Goal: Find specific page/section: Find specific page/section

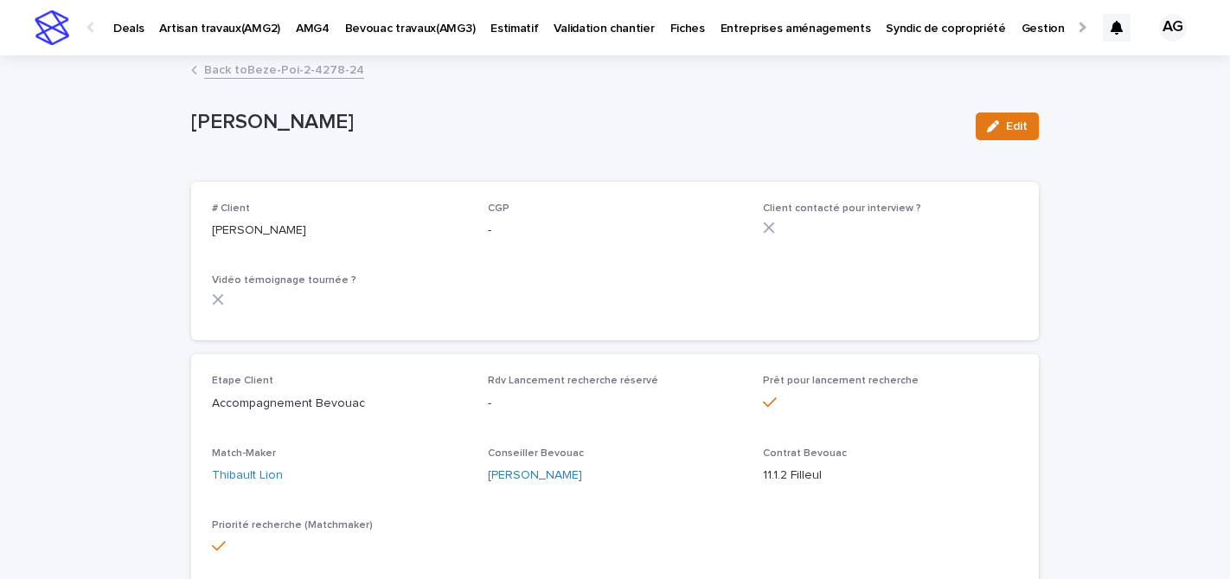
click at [137, 29] on p "Deals" at bounding box center [128, 18] width 30 height 36
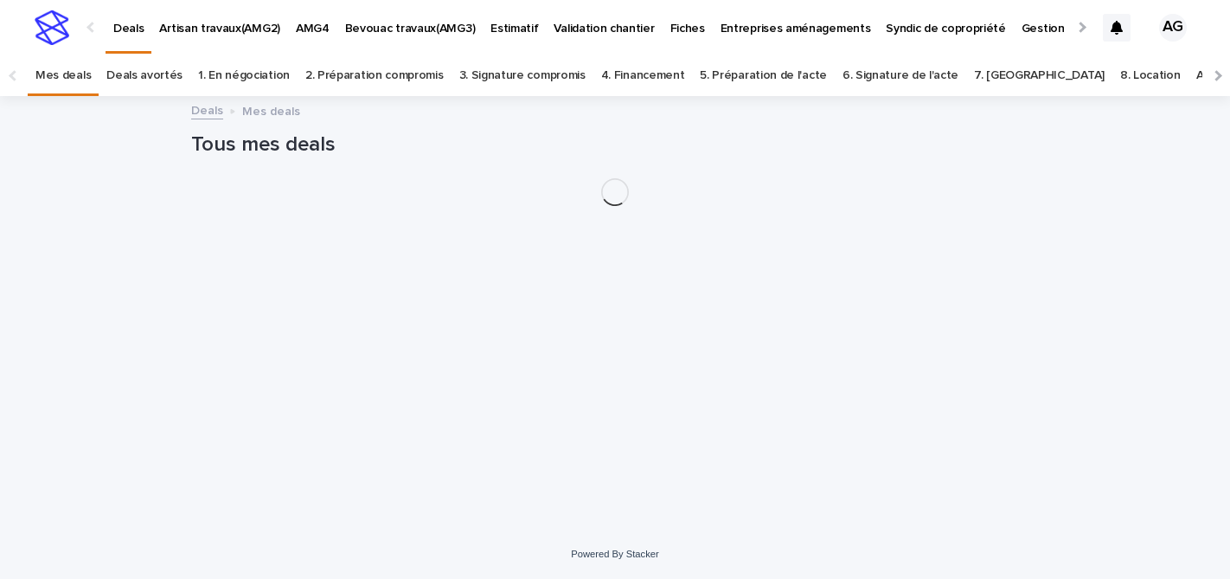
click at [409, 32] on p "Bevouac travaux(AMG3)" at bounding box center [410, 18] width 131 height 36
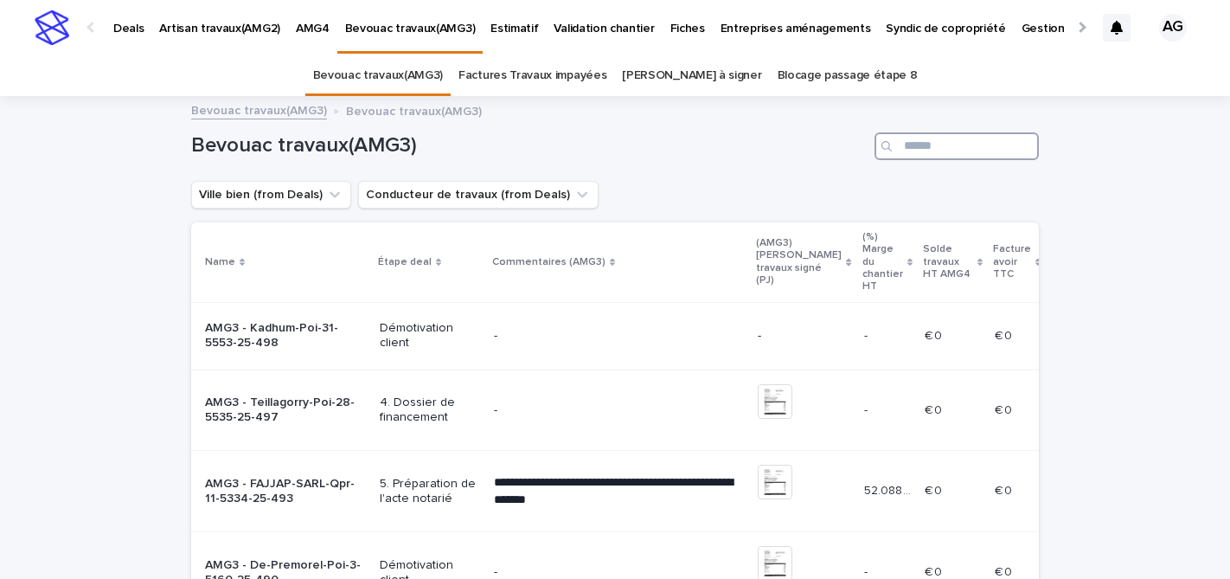
click at [917, 143] on input "Search" at bounding box center [957, 146] width 164 height 28
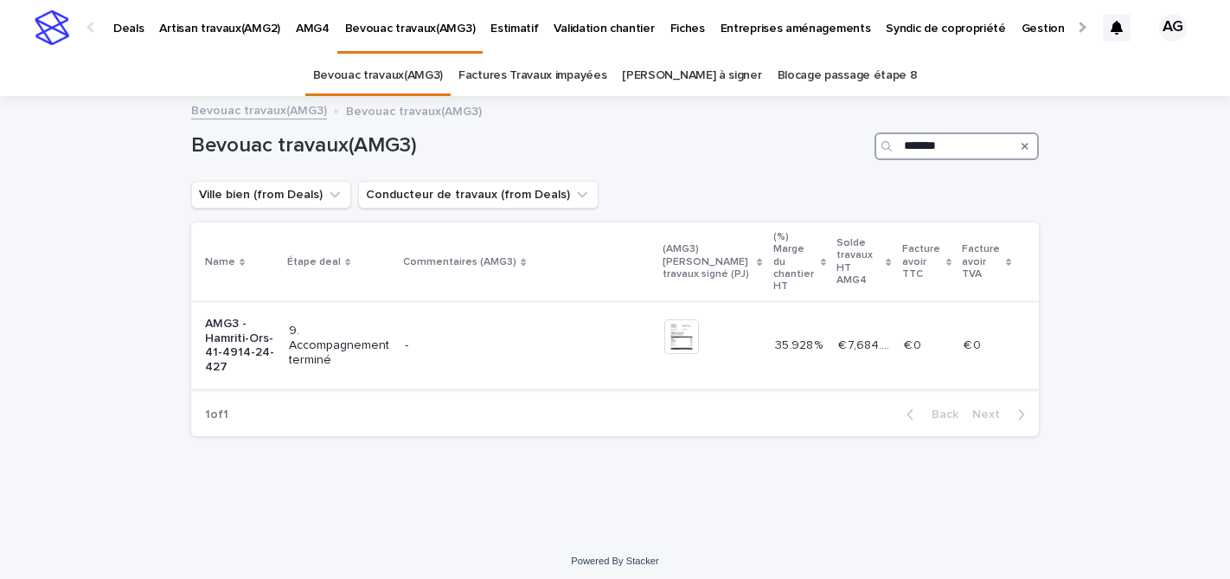
type input "*******"
click at [260, 343] on p "AMG3 - Hamriti-Ors-41-4914-24-427" at bounding box center [240, 346] width 70 height 58
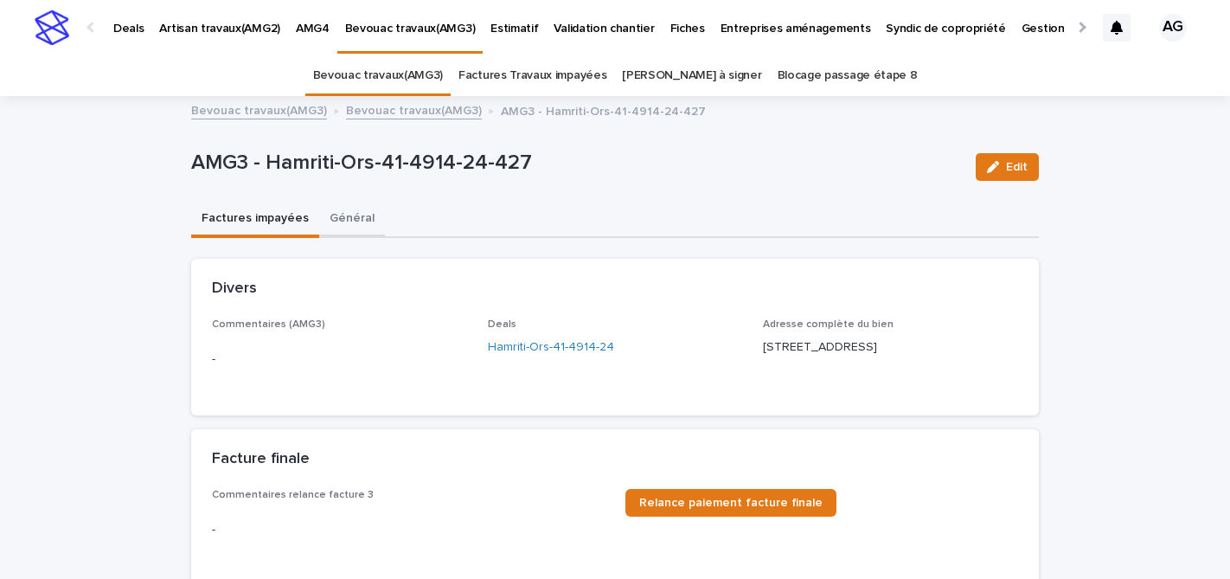
click at [344, 214] on button "Général" at bounding box center [352, 220] width 66 height 36
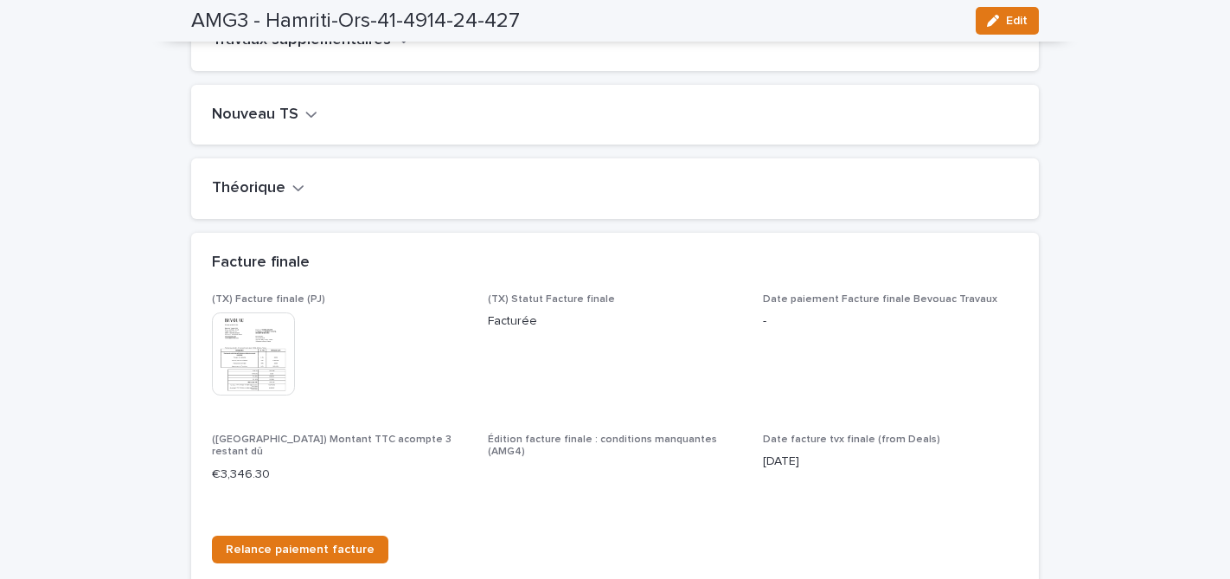
scroll to position [2209, 0]
click at [257, 327] on img at bounding box center [253, 351] width 83 height 83
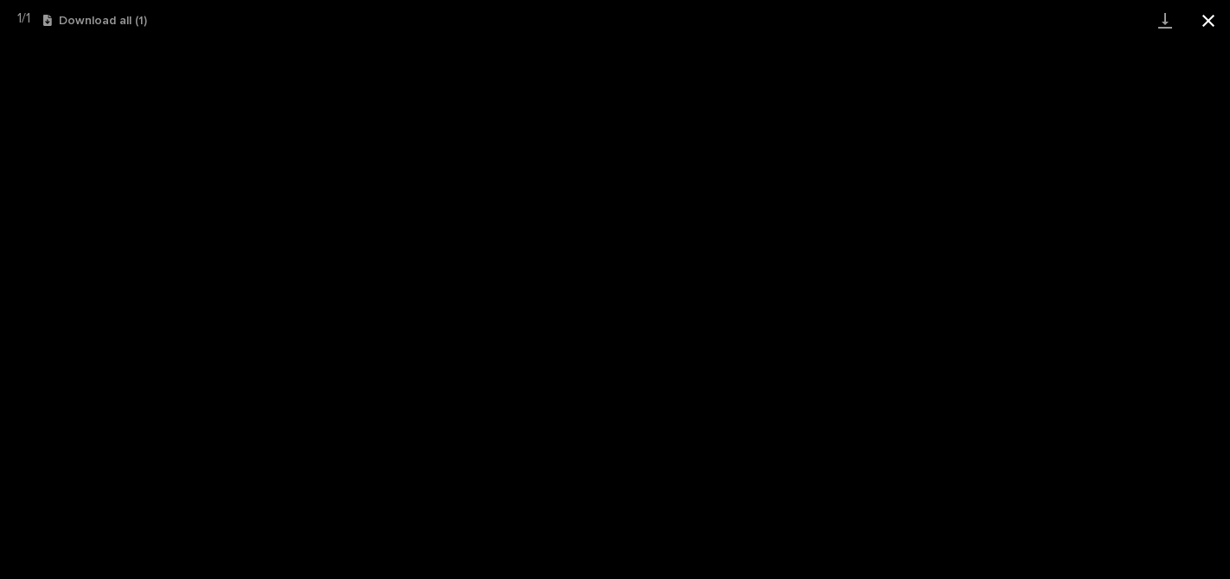
click at [1213, 17] on button "Close gallery" at bounding box center [1208, 20] width 43 height 41
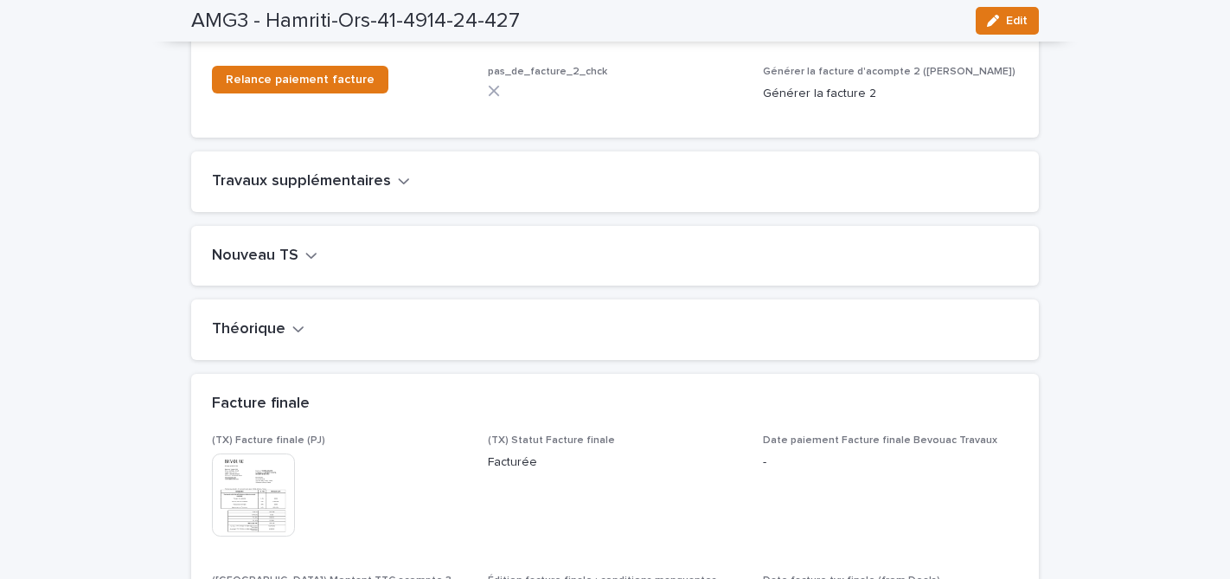
scroll to position [2057, 0]
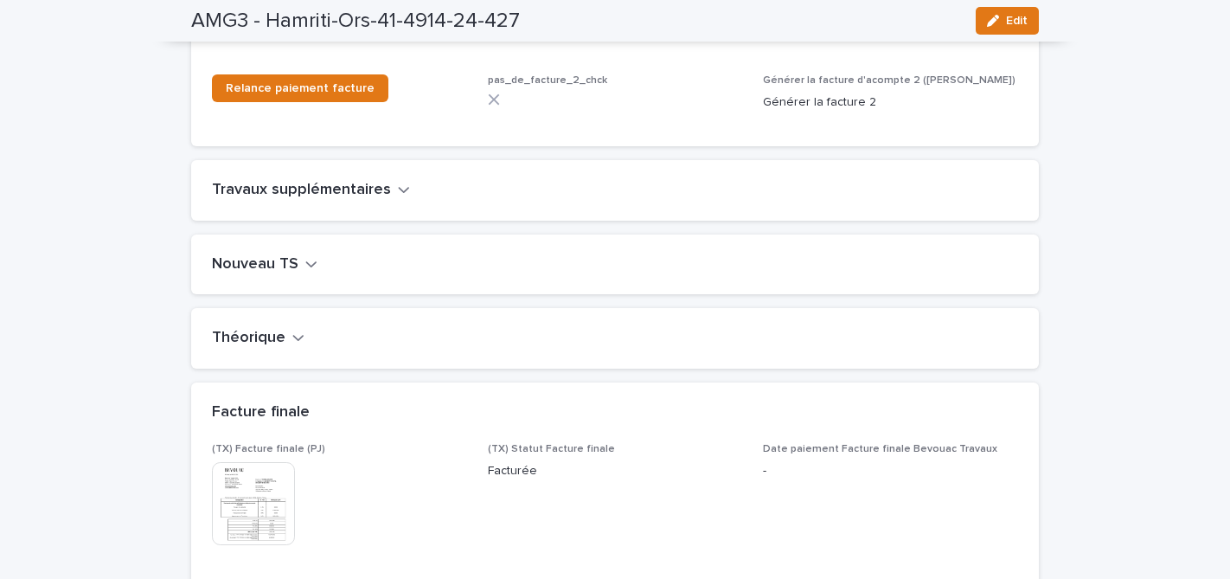
click at [311, 256] on icon "button" at bounding box center [311, 264] width 12 height 16
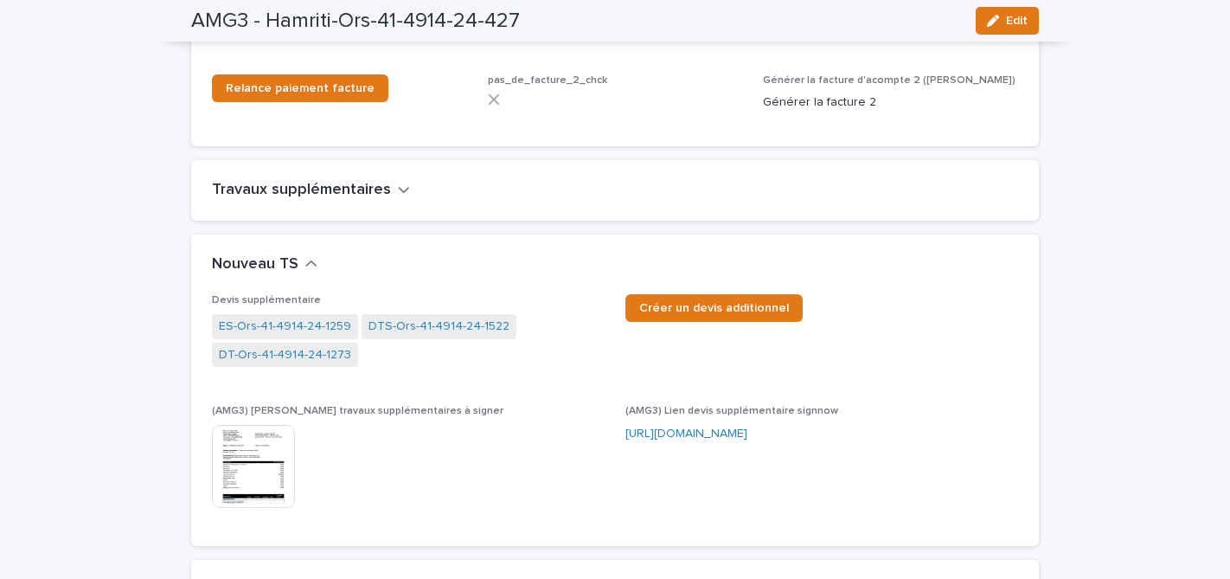
click at [247, 430] on img at bounding box center [253, 466] width 83 height 83
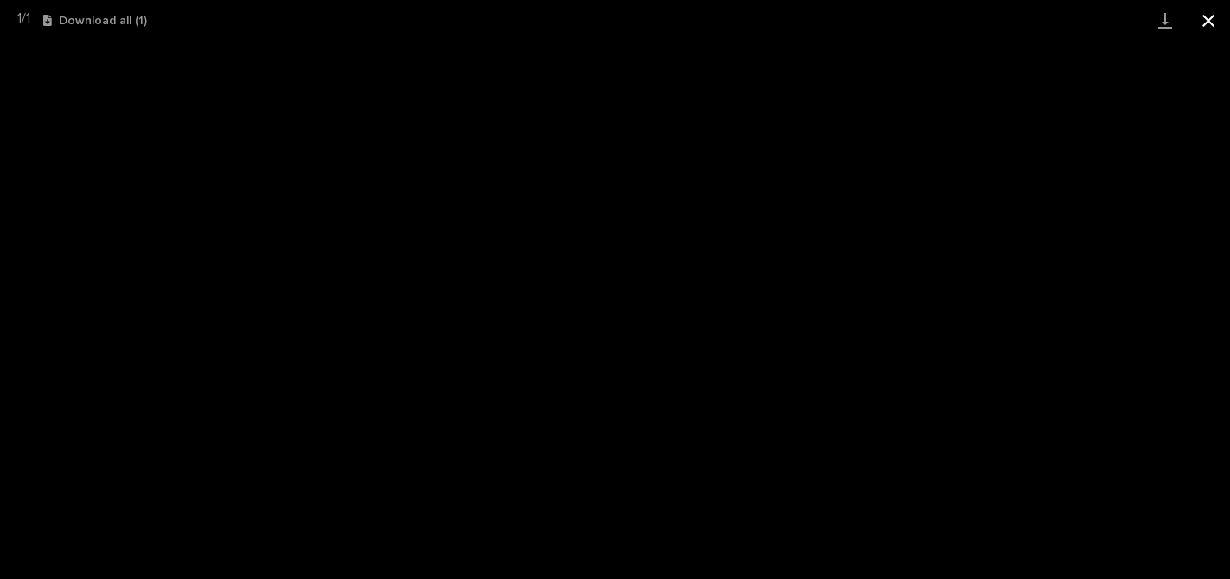
click at [1208, 19] on button "Close gallery" at bounding box center [1208, 20] width 43 height 41
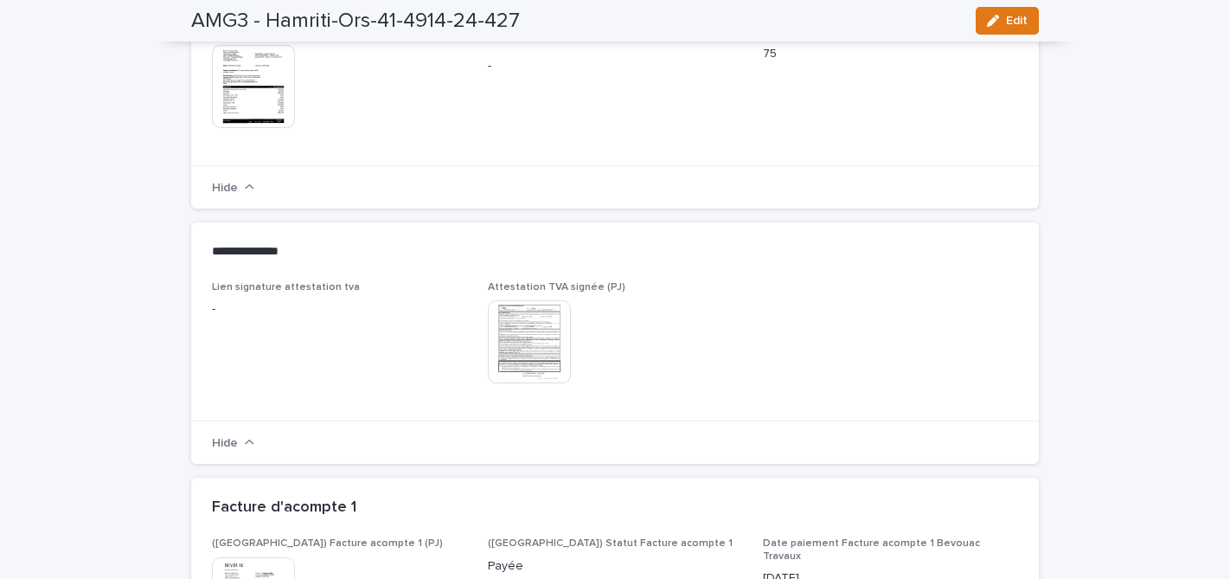
scroll to position [0, 0]
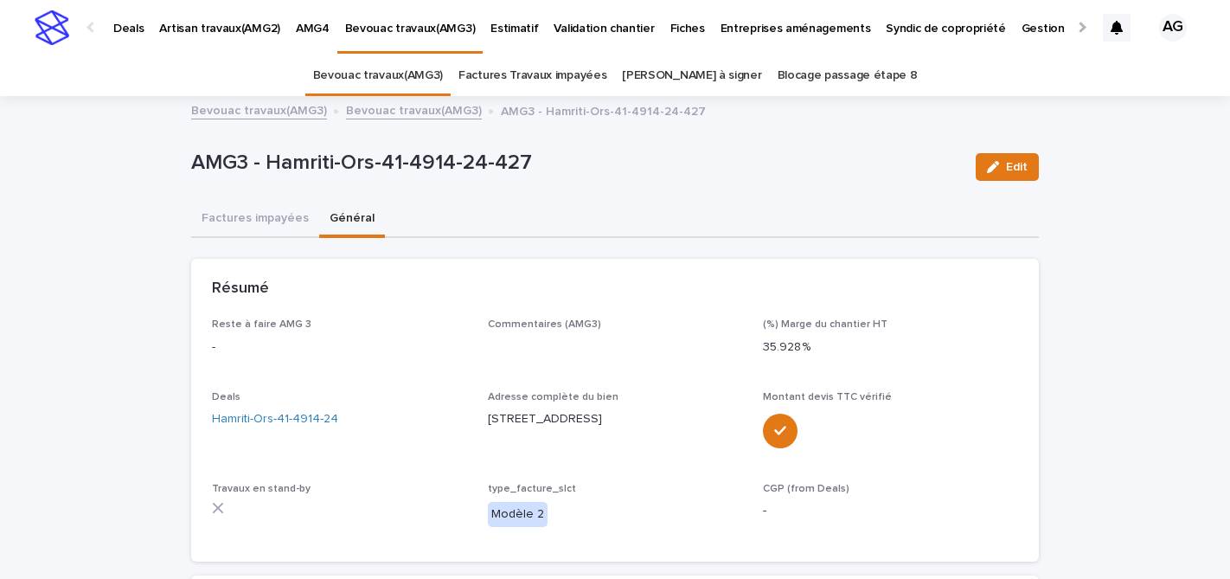
click at [126, 29] on p "Deals" at bounding box center [128, 18] width 30 height 36
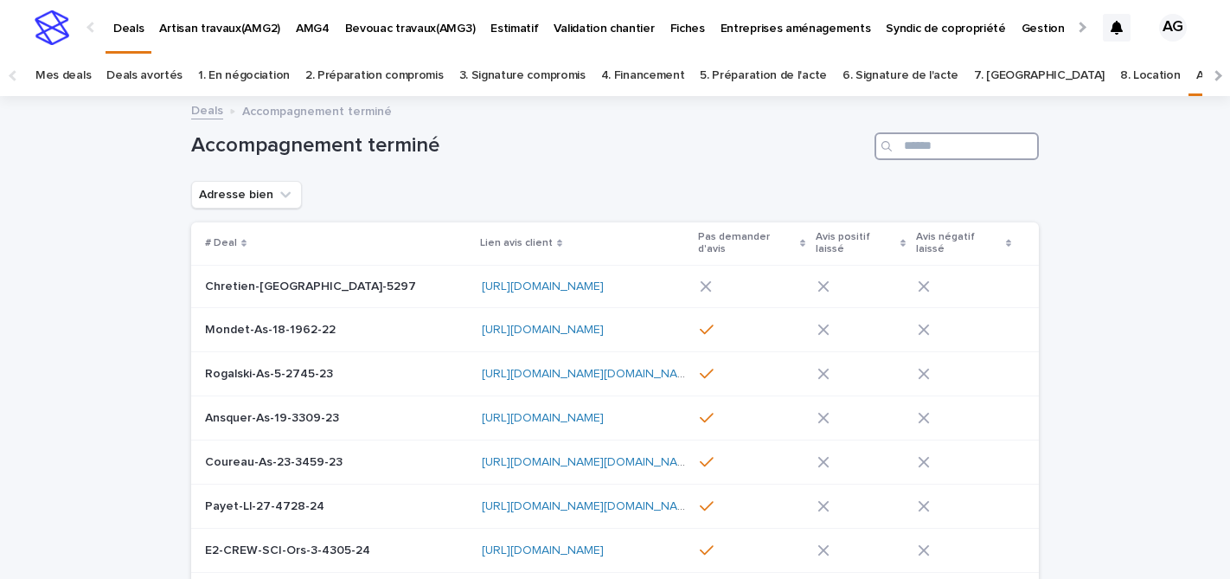
click at [924, 155] on input "Search" at bounding box center [957, 146] width 164 height 28
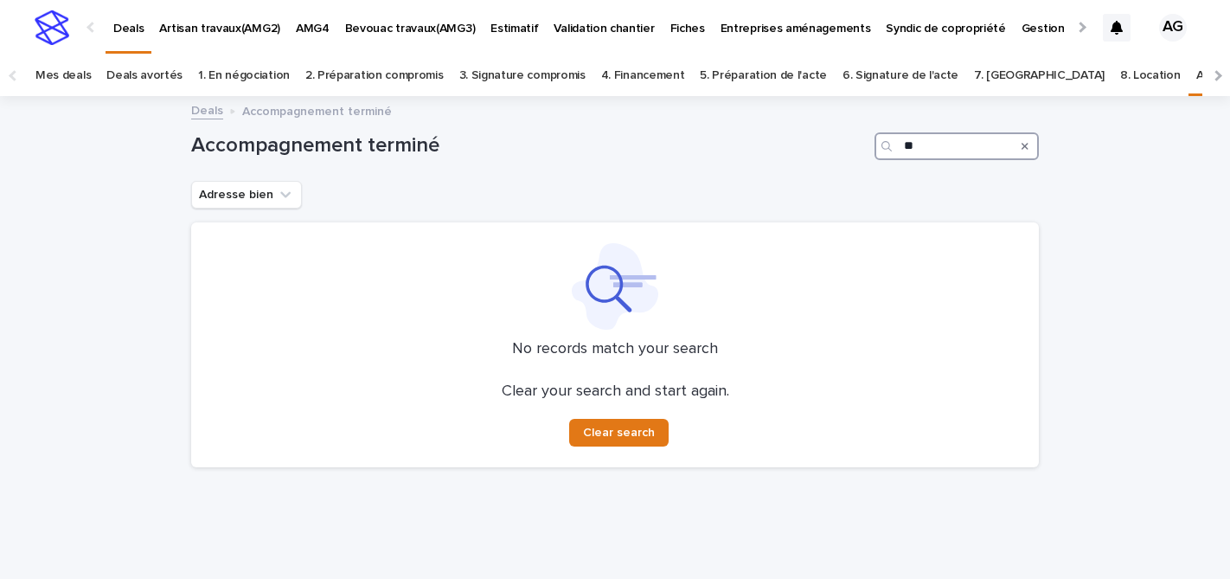
type input "*"
type input "*******"
click at [132, 25] on p "Deals" at bounding box center [128, 18] width 30 height 36
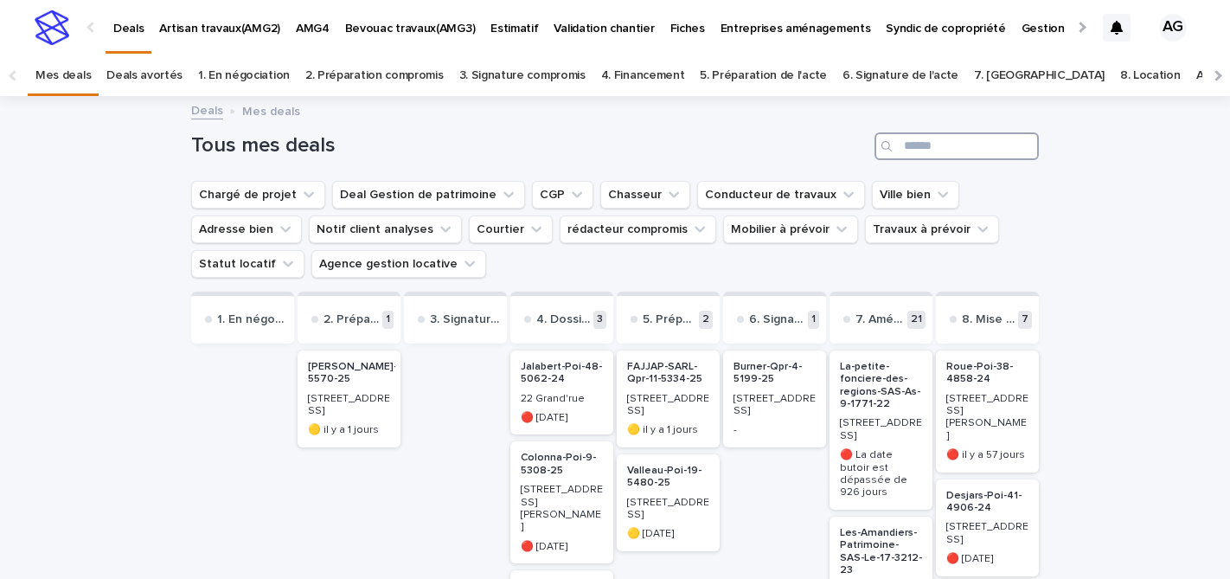
click at [935, 147] on input "Search" at bounding box center [957, 146] width 164 height 28
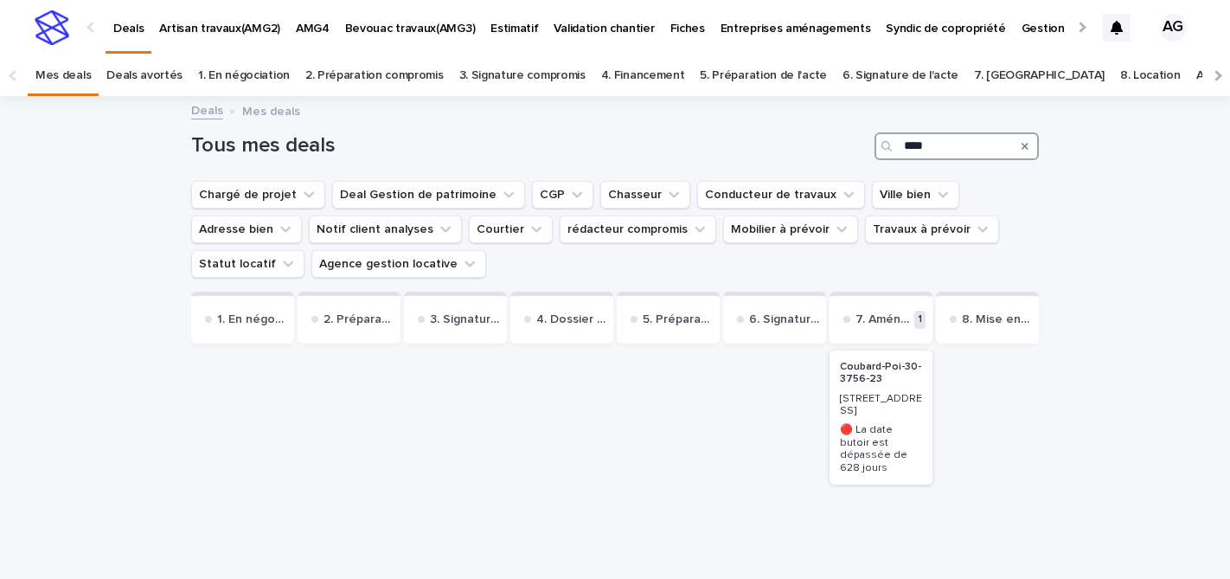
type input "****"
click at [884, 392] on div "[STREET_ADDRESS]" at bounding box center [881, 403] width 82 height 29
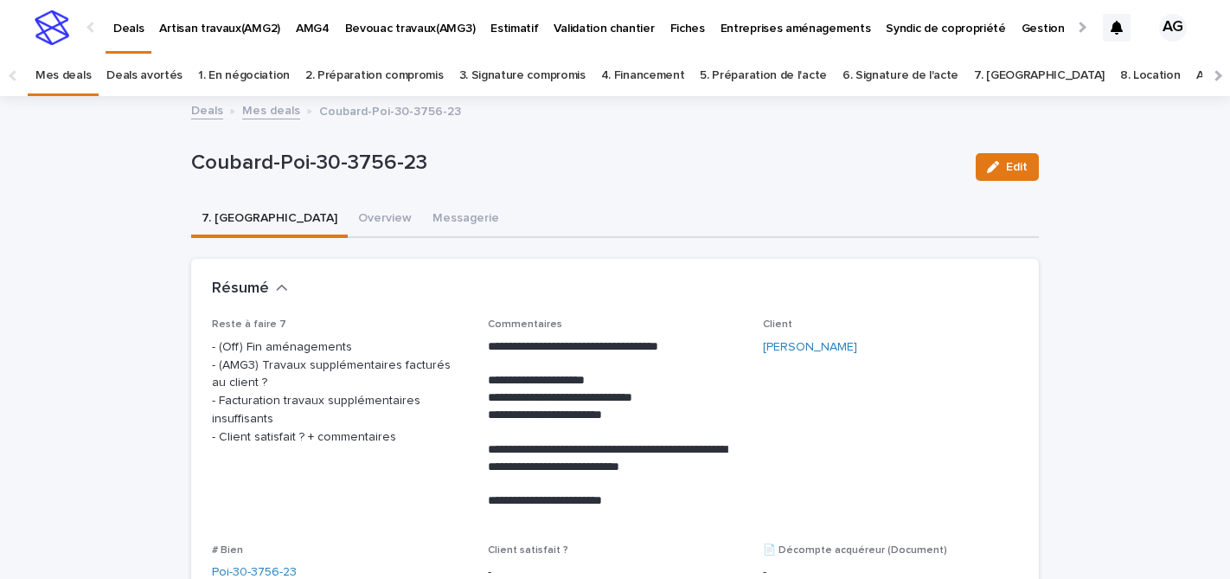
click at [266, 112] on link "Mes deals" at bounding box center [271, 109] width 58 height 20
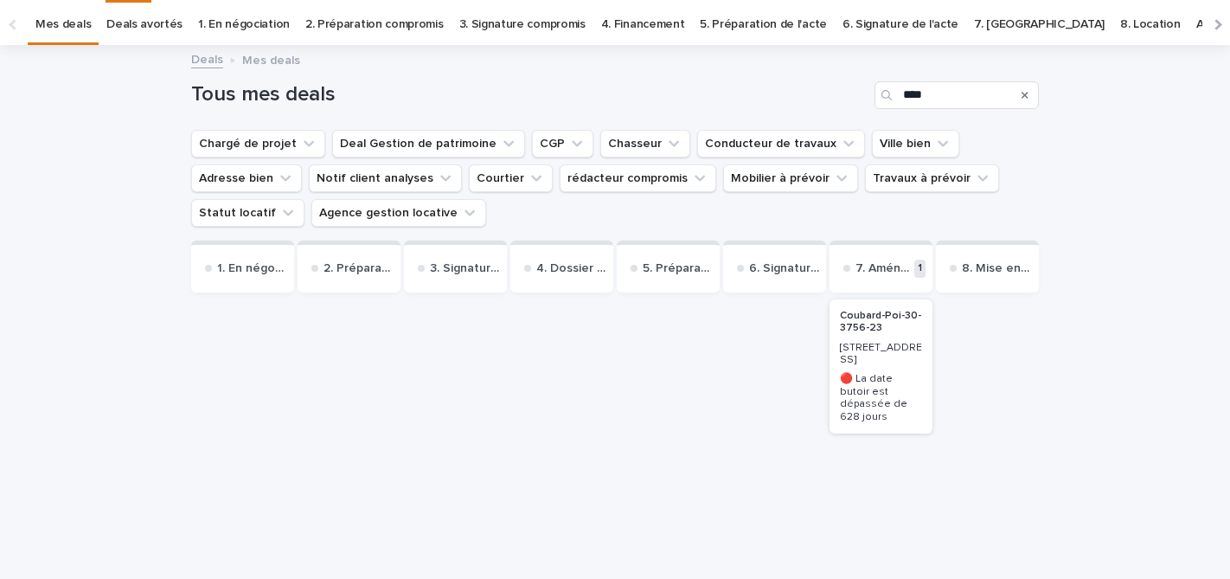
scroll to position [55, 0]
